Goal: Navigation & Orientation: Find specific page/section

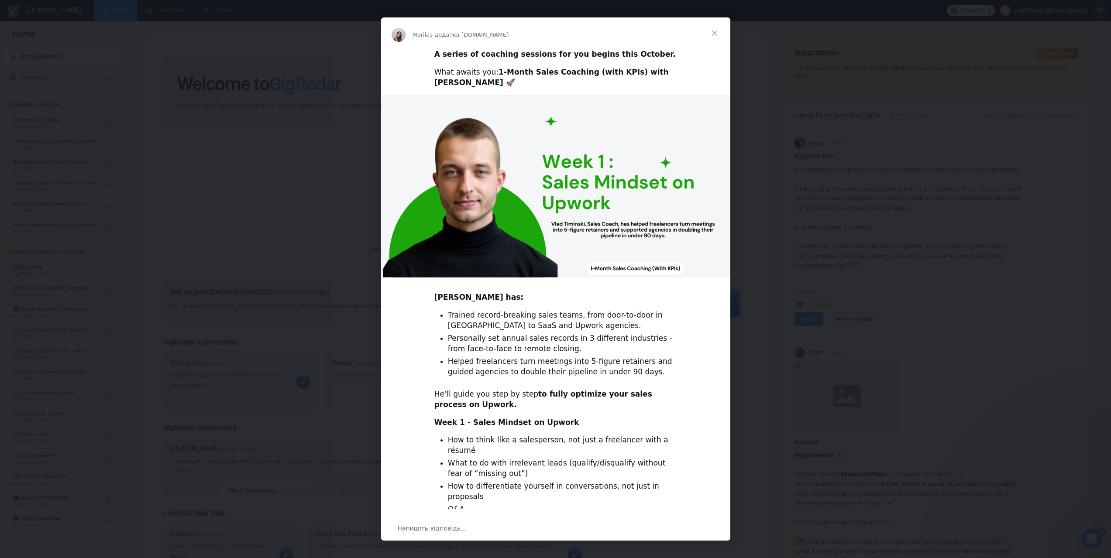
click at [711, 35] on span "Закрити" at bounding box center [714, 32] width 31 height 31
click at [718, 31] on span "Закрити" at bounding box center [714, 32] width 31 height 31
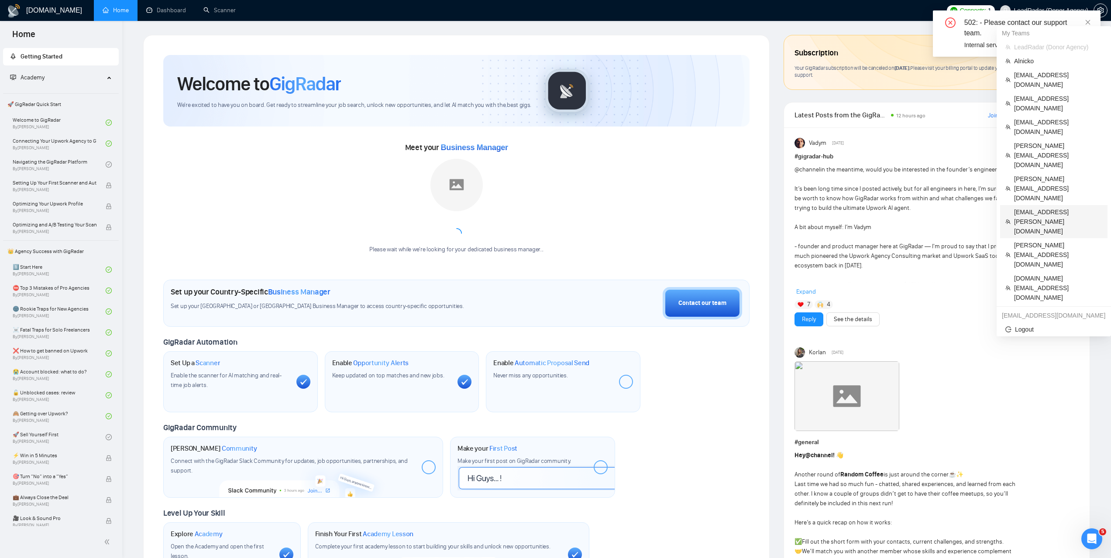
click at [1032, 207] on span "mail.attinder@gmail.com" at bounding box center [1058, 221] width 88 height 29
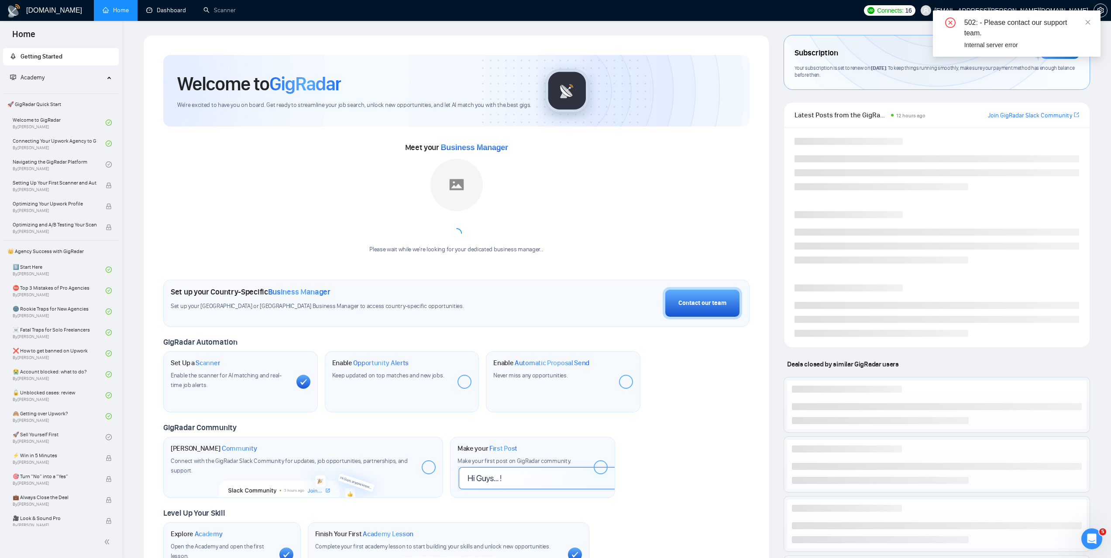
drag, startPoint x: 178, startPoint y: 0, endPoint x: 296, endPoint y: 30, distance: 121.8
click at [177, 7] on link "Dashboard" at bounding box center [166, 10] width 40 height 7
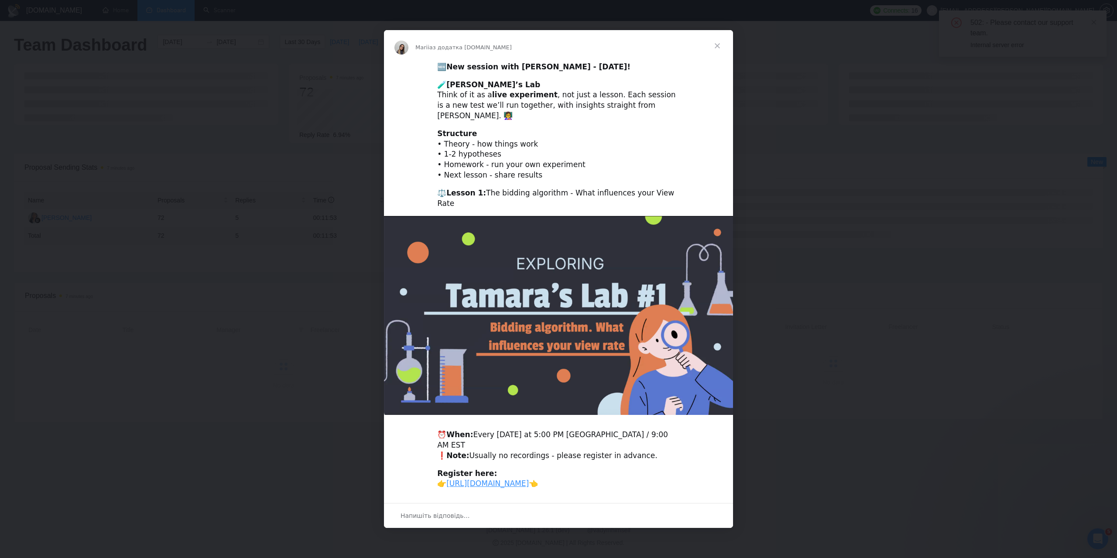
click at [721, 52] on span "Закрити" at bounding box center [717, 45] width 31 height 31
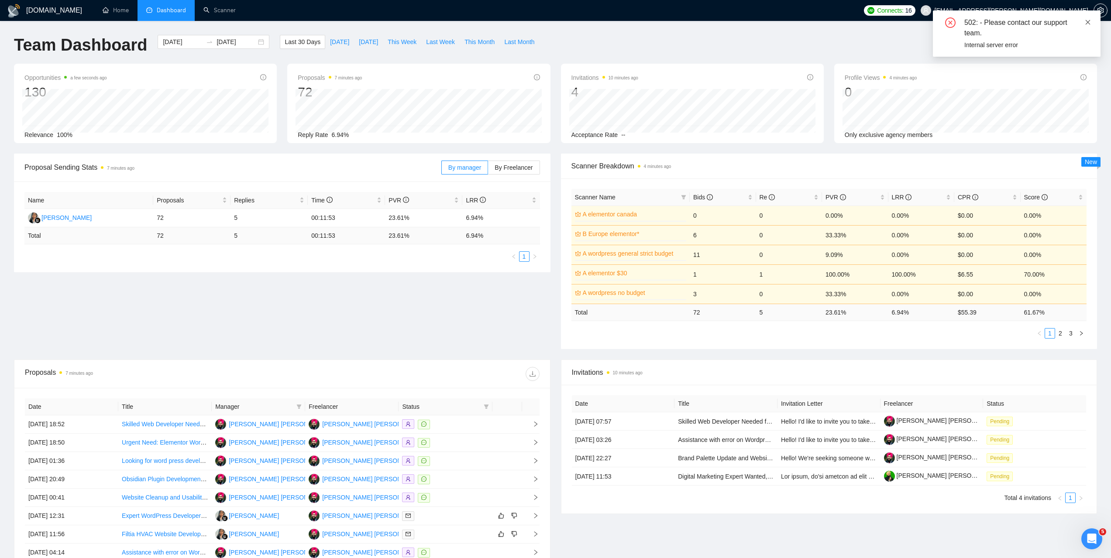
click at [1089, 23] on icon "close" at bounding box center [1087, 22] width 5 height 5
